Goal: Transaction & Acquisition: Purchase product/service

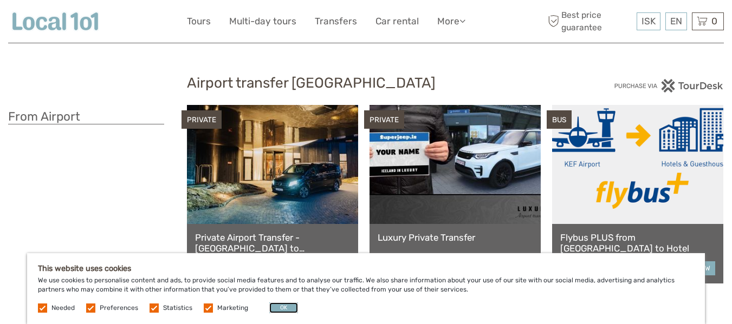
click at [276, 308] on button "OK" at bounding box center [283, 308] width 29 height 11
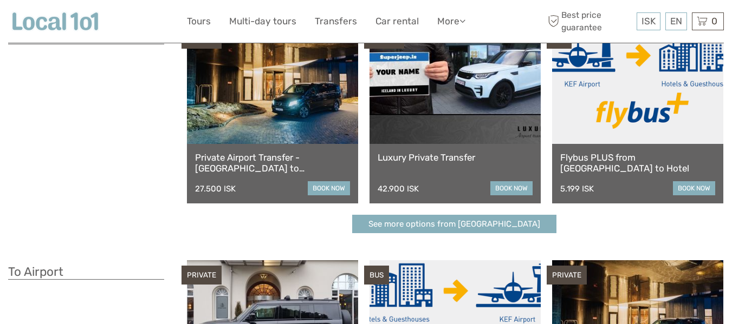
scroll to position [81, 0]
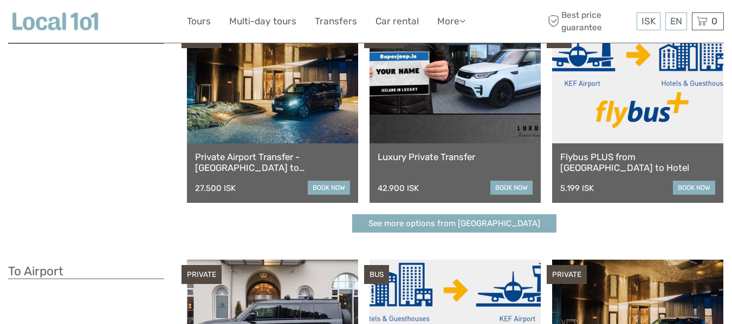
click at [465, 226] on link "See more options from Keflavík airport" at bounding box center [454, 223] width 204 height 19
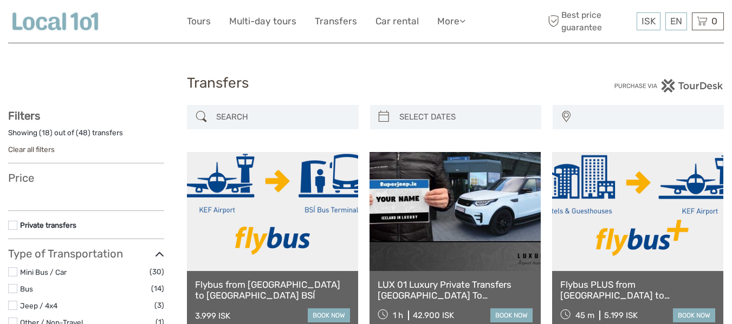
select select
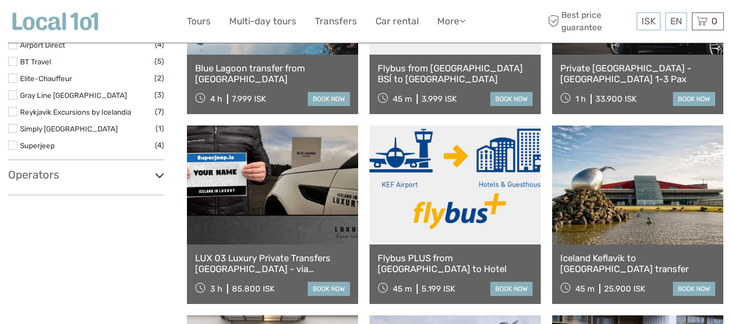
scroll to position [408, 0]
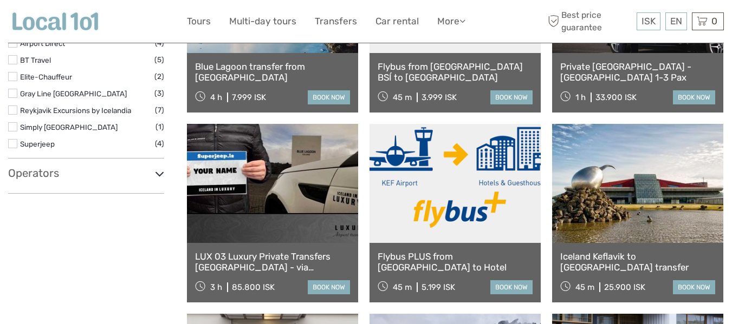
click at [503, 289] on link "book now" at bounding box center [511, 288] width 42 height 14
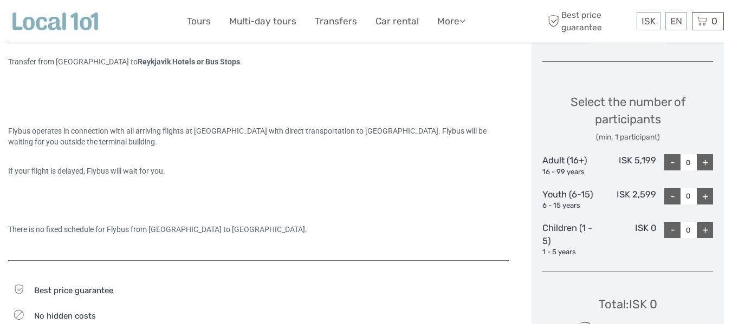
scroll to position [423, 0]
click at [466, 116] on div "Flybus operates in connection with all arriving flights at Keflavik Airport wit…" at bounding box center [258, 165] width 500 height 168
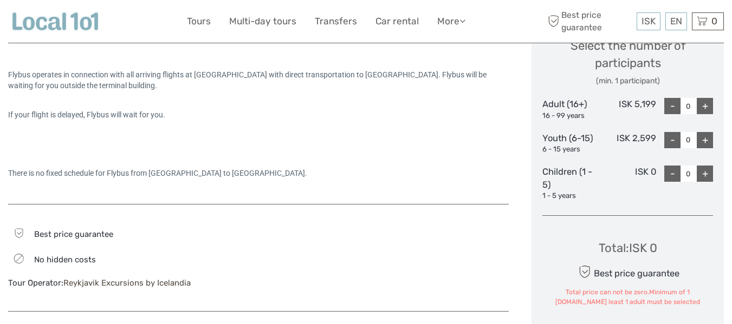
scroll to position [477, 0]
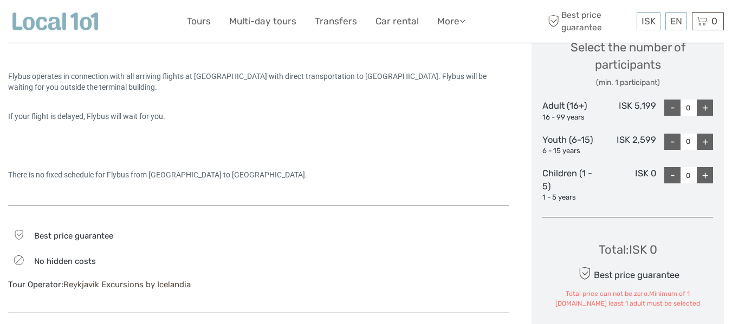
click at [707, 106] on div "+" at bounding box center [704, 108] width 16 height 16
type input "1"
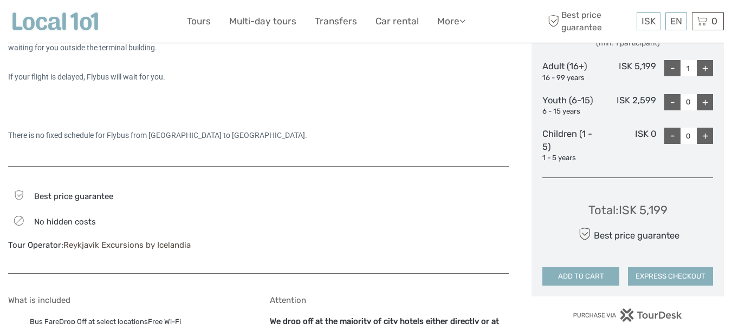
scroll to position [517, 0]
click at [671, 16] on div "EN English Español Deutsch" at bounding box center [676, 21] width 22 height 18
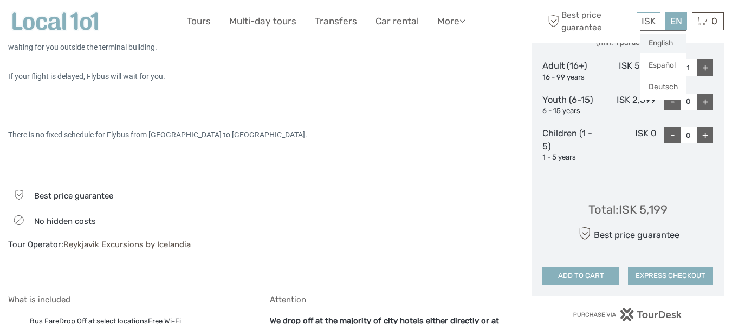
click at [666, 42] on link "English" at bounding box center [662, 43] width 45 height 19
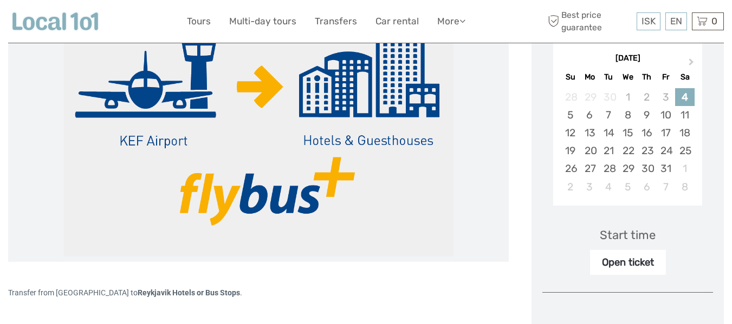
scroll to position [191, 0]
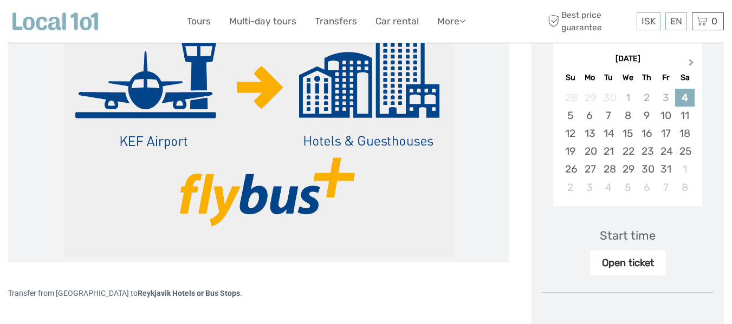
click at [694, 66] on button "Next Month" at bounding box center [691, 64] width 17 height 17
click at [591, 129] on div "10" at bounding box center [589, 134] width 19 height 18
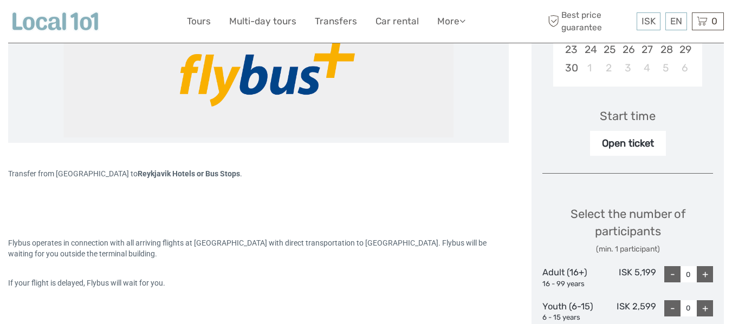
scroll to position [311, 0]
click at [709, 278] on div "+" at bounding box center [704, 274] width 16 height 16
type input "1"
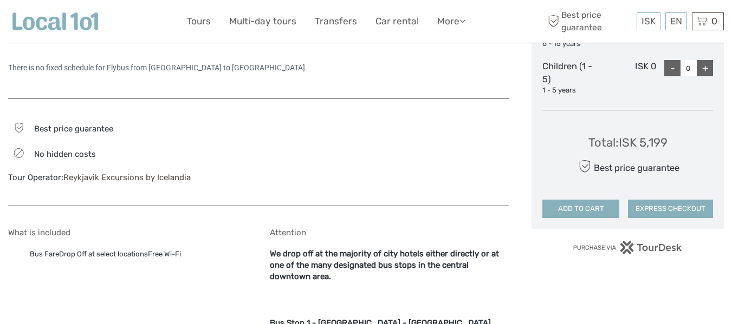
scroll to position [584, 0]
click at [591, 201] on button "ADD TO CART" at bounding box center [580, 209] width 77 height 18
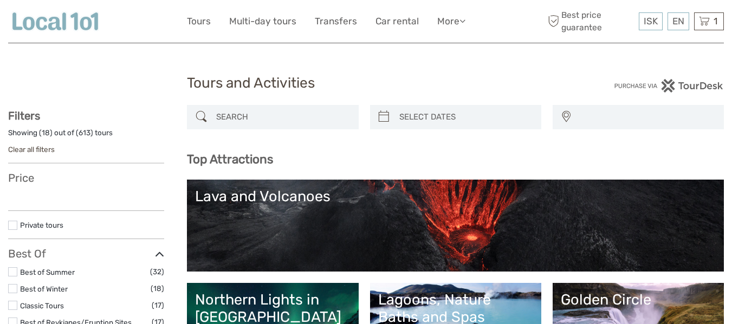
select select
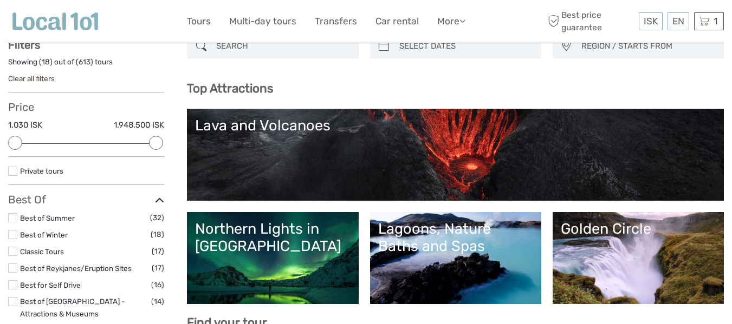
scroll to position [71, 0]
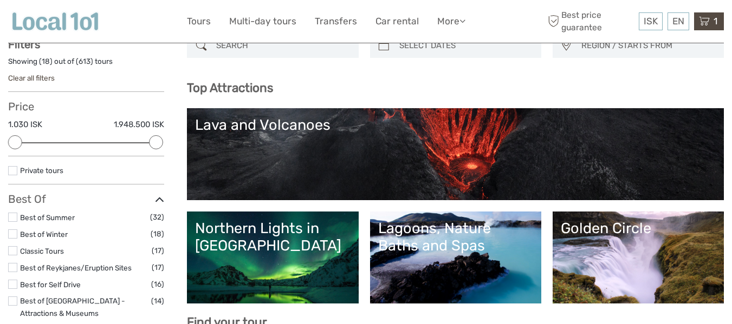
click at [708, 21] on icon at bounding box center [704, 22] width 11 height 14
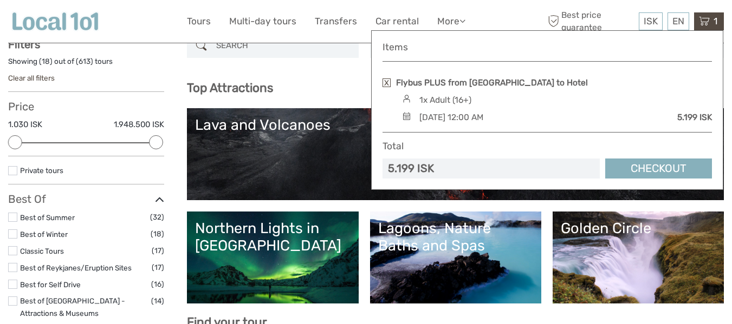
click at [550, 106] on div "1x Adult (16+)" at bounding box center [555, 100] width 312 height 12
click at [509, 82] on link "Flybus PLUS from [GEOGRAPHIC_DATA] to Hotel" at bounding box center [492, 83] width 192 height 12
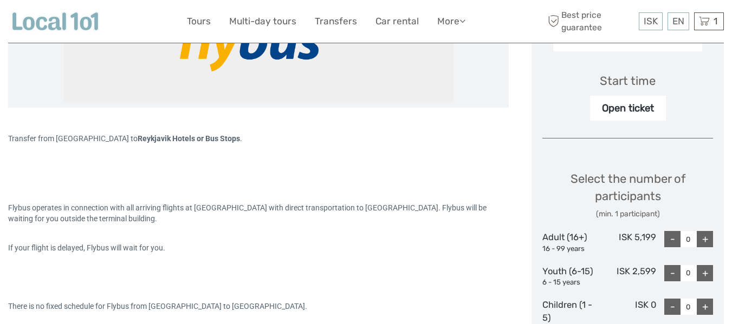
scroll to position [341, 0]
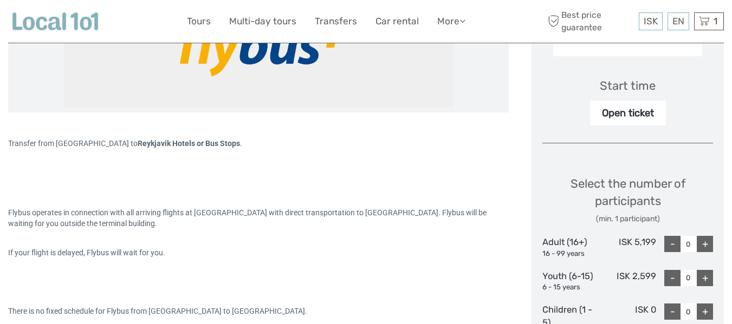
click at [648, 114] on div "Open ticket" at bounding box center [628, 113] width 76 height 25
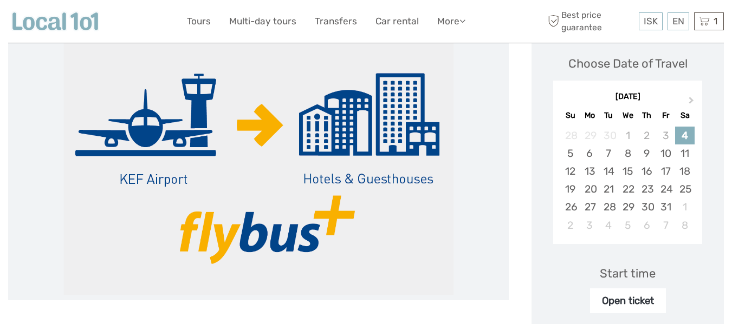
scroll to position [152, 0]
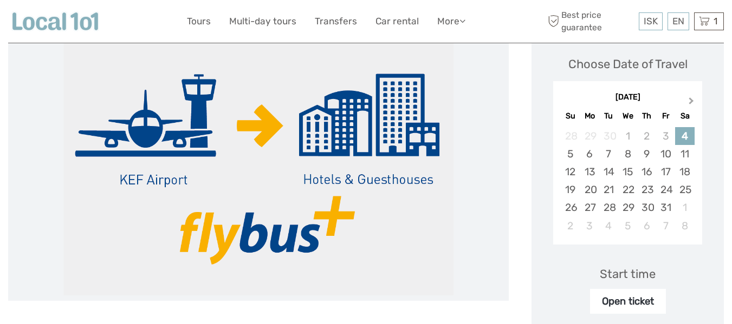
click at [693, 99] on button "Next Month" at bounding box center [691, 103] width 17 height 17
click at [585, 174] on div "10" at bounding box center [589, 172] width 19 height 18
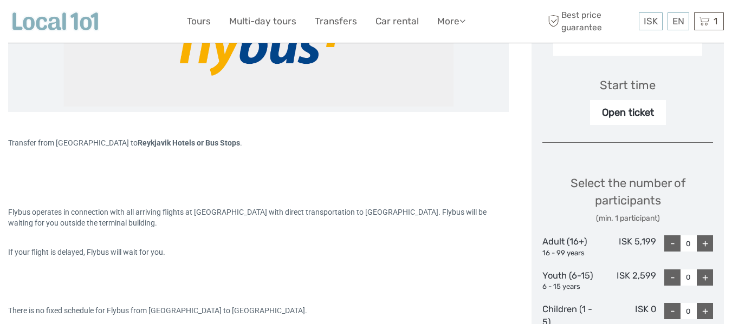
scroll to position [342, 0]
click at [706, 22] on icon at bounding box center [704, 22] width 11 height 14
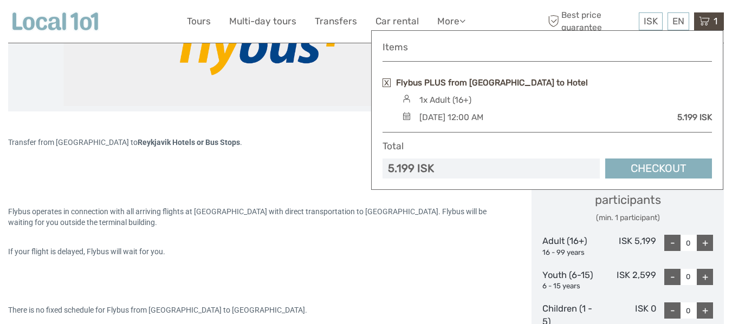
click at [545, 86] on link "Flybus PLUS from [GEOGRAPHIC_DATA] to Hotel" at bounding box center [492, 83] width 192 height 12
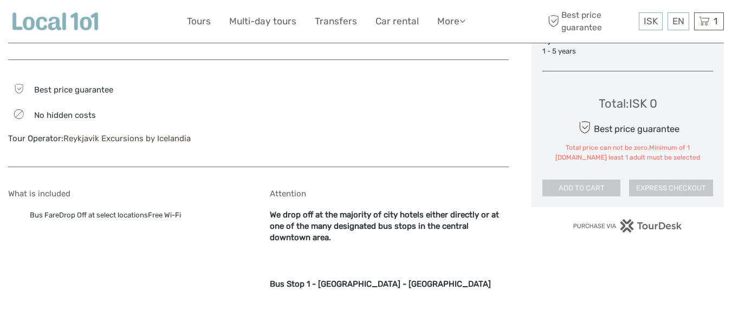
scroll to position [624, 0]
click at [707, 24] on icon at bounding box center [704, 22] width 11 height 14
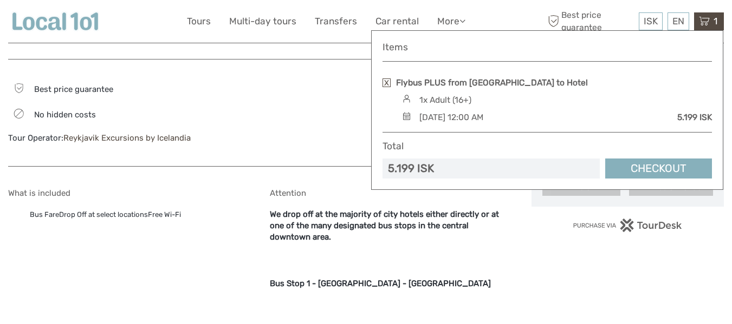
click at [656, 166] on link "Checkout" at bounding box center [658, 169] width 107 height 20
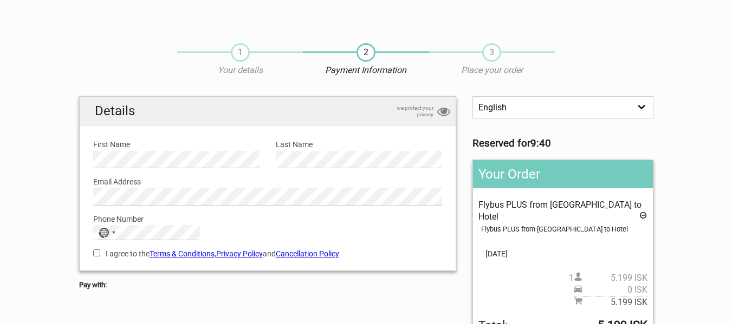
click at [100, 253] on input "I agree to the Terms & Conditions , Privacy Policy and Cancellation Policy" at bounding box center [96, 253] width 7 height 7
checkbox input "true"
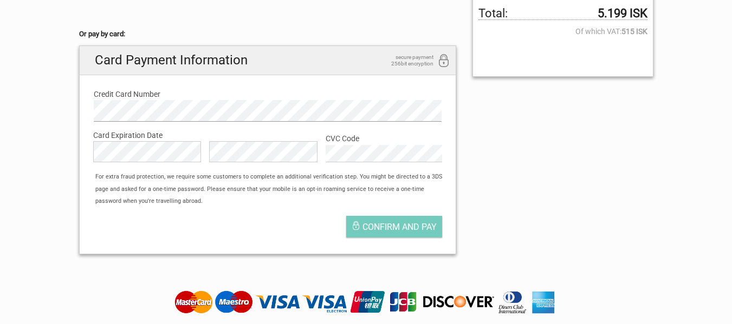
scroll to position [314, 0]
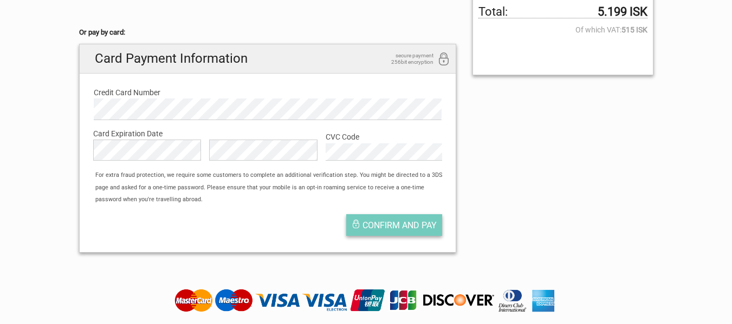
click at [386, 227] on span "Confirm and pay" at bounding box center [399, 225] width 74 height 10
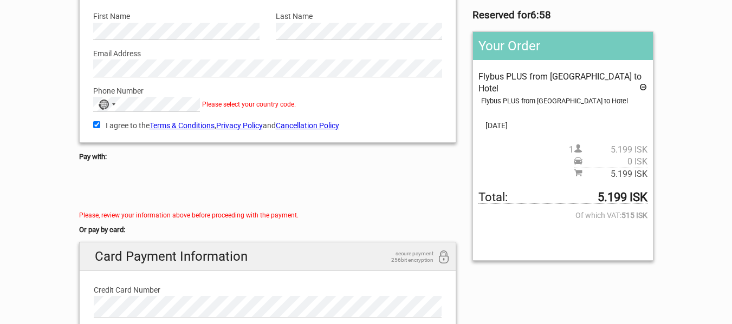
scroll to position [127, 0]
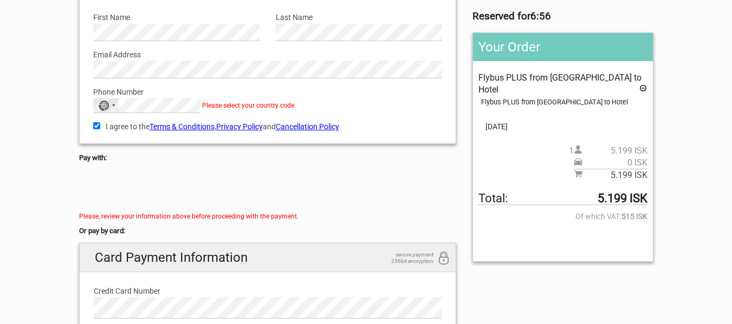
click at [112, 105] on div "Selected country" at bounding box center [113, 106] width 3 height 2
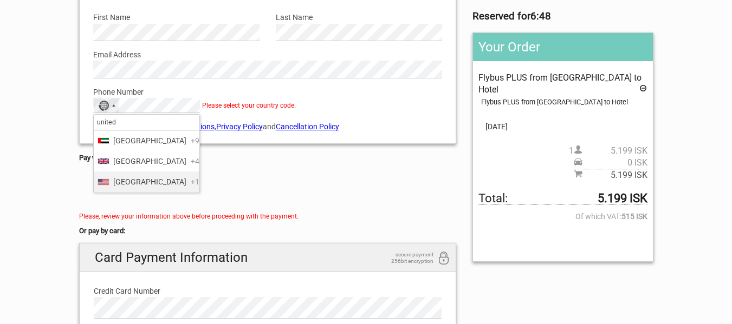
type input "united"
click at [136, 188] on span "United States" at bounding box center [149, 182] width 73 height 12
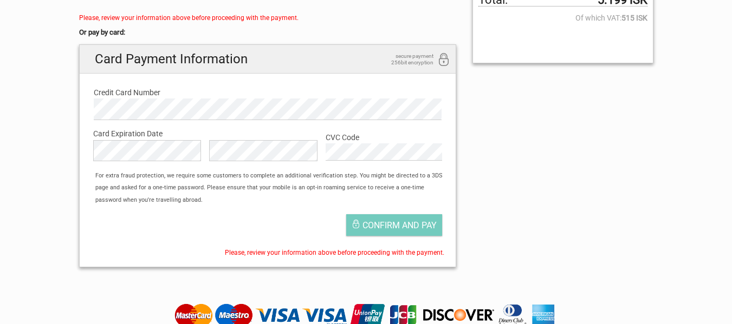
scroll to position [334, 0]
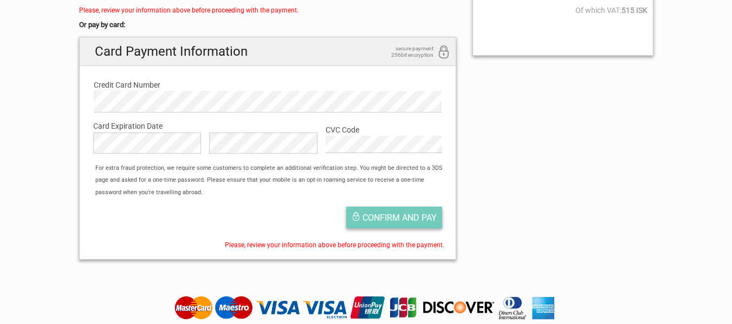
click at [386, 218] on span "Confirm and pay" at bounding box center [399, 218] width 74 height 10
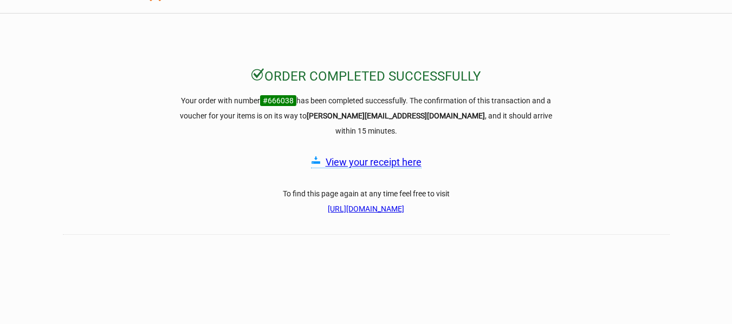
scroll to position [30, 0]
